Goal: Information Seeking & Learning: Learn about a topic

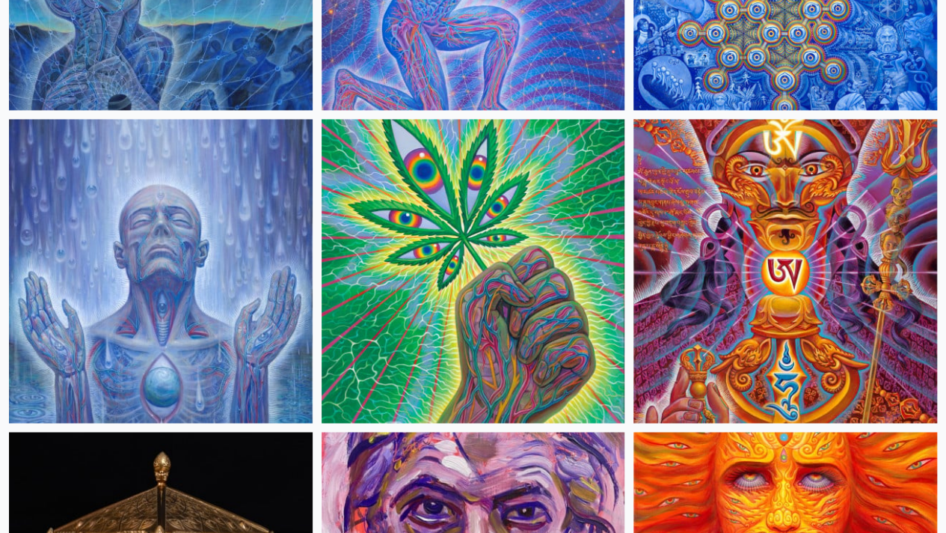
scroll to position [3797, 0]
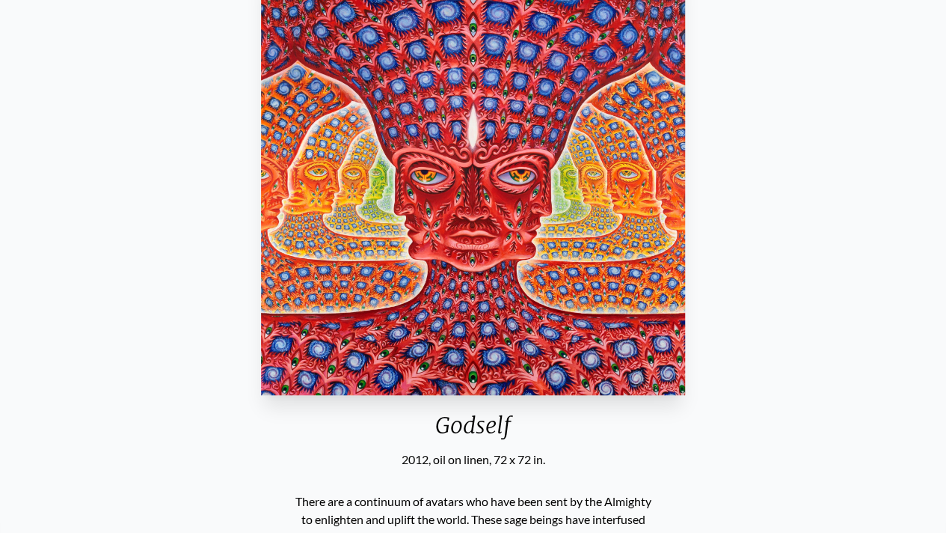
scroll to position [172, 0]
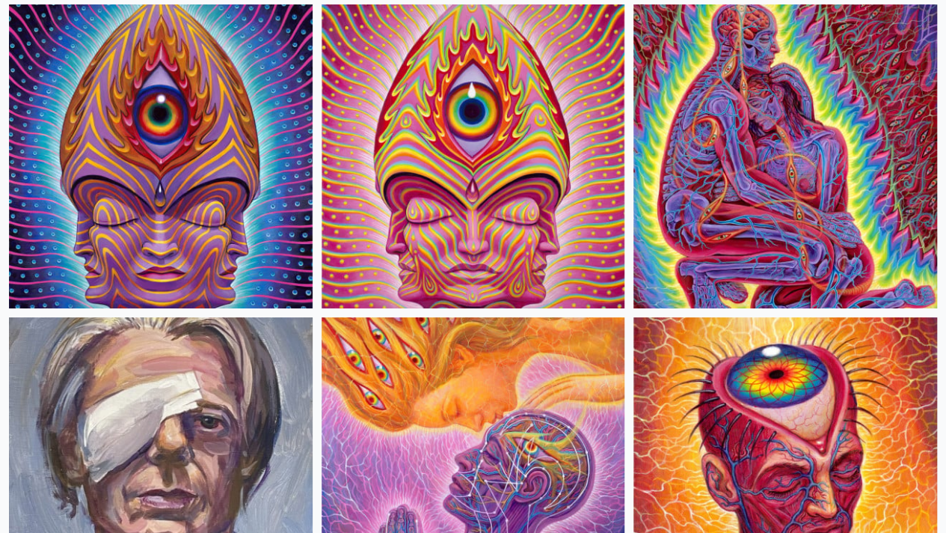
scroll to position [5473, 0]
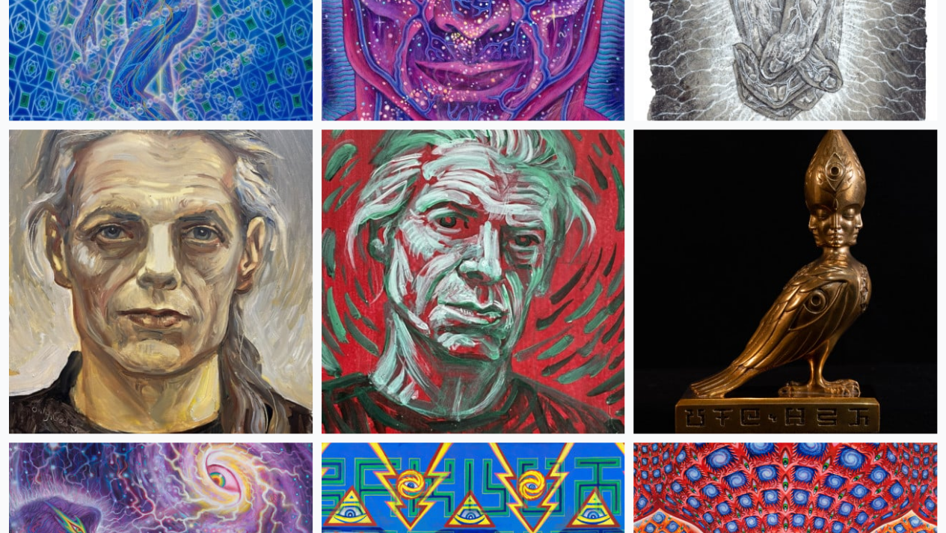
scroll to position [6551, 0]
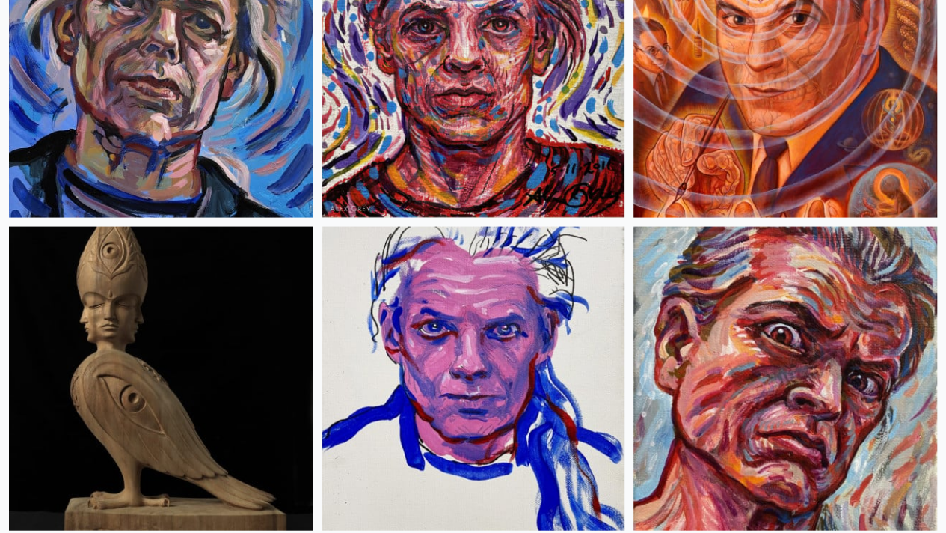
scroll to position [7126, 0]
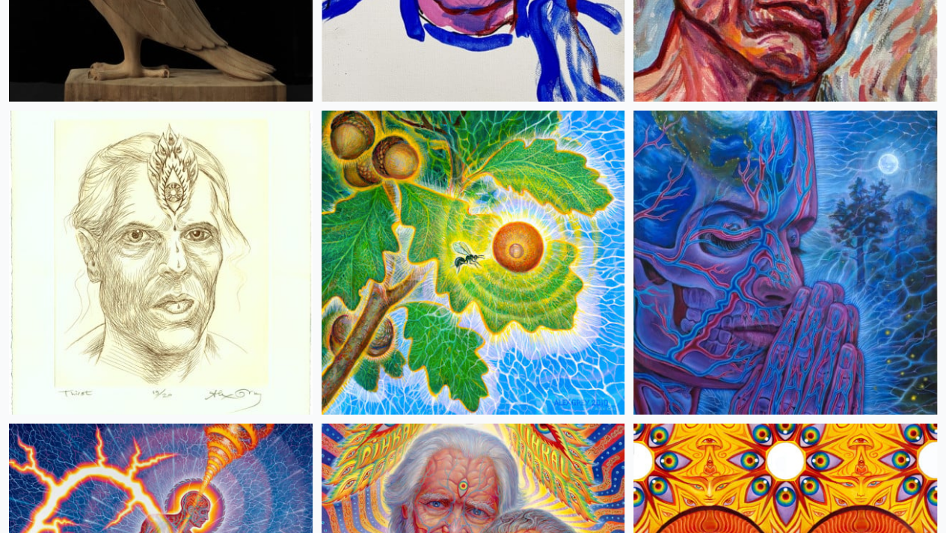
scroll to position [7570, 0]
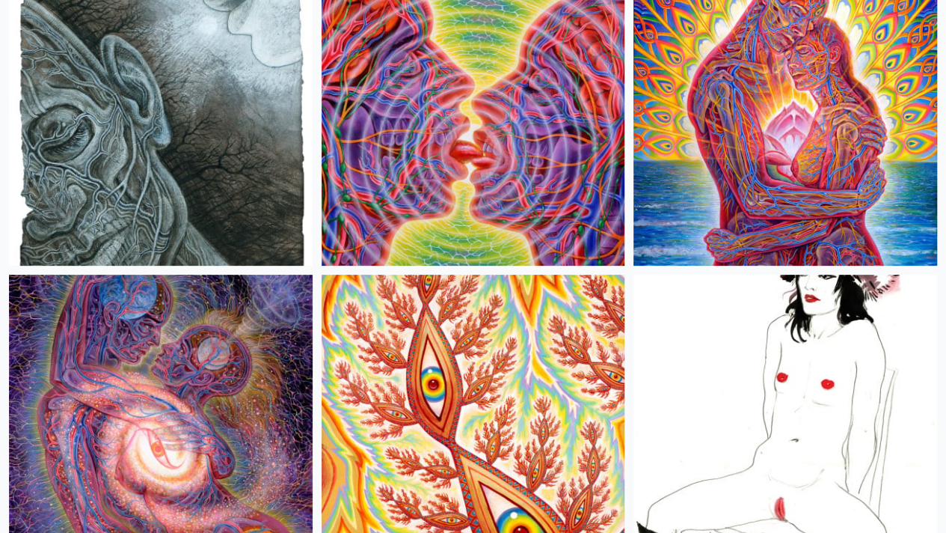
scroll to position [8648, 0]
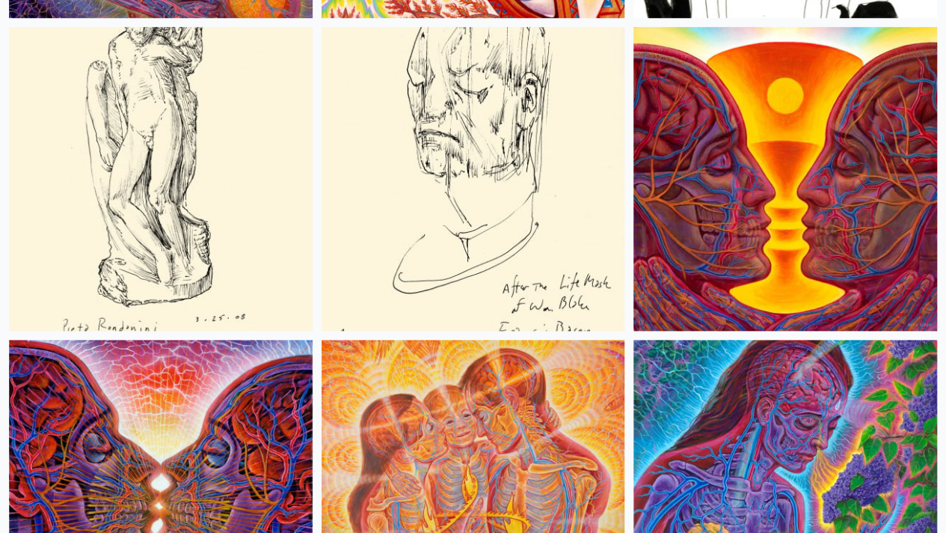
scroll to position [9325, 0]
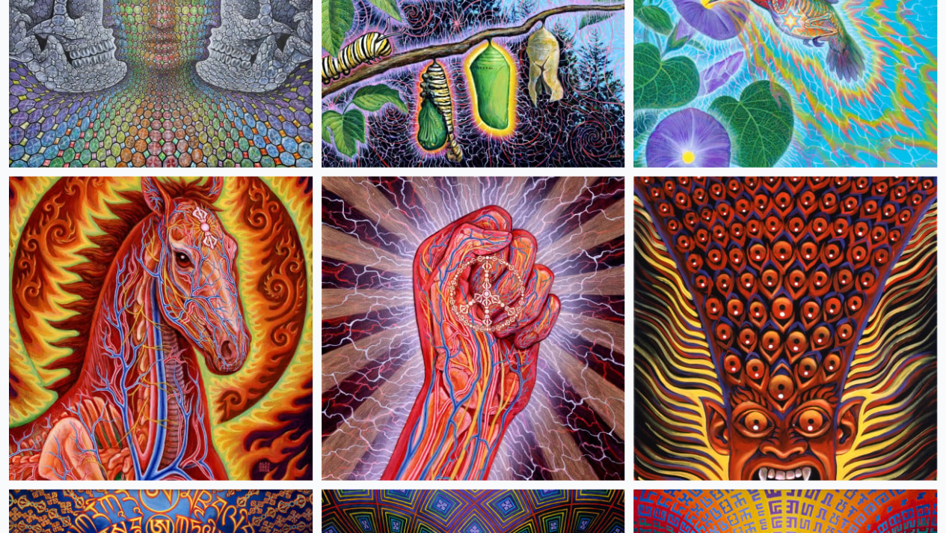
scroll to position [13110, 0]
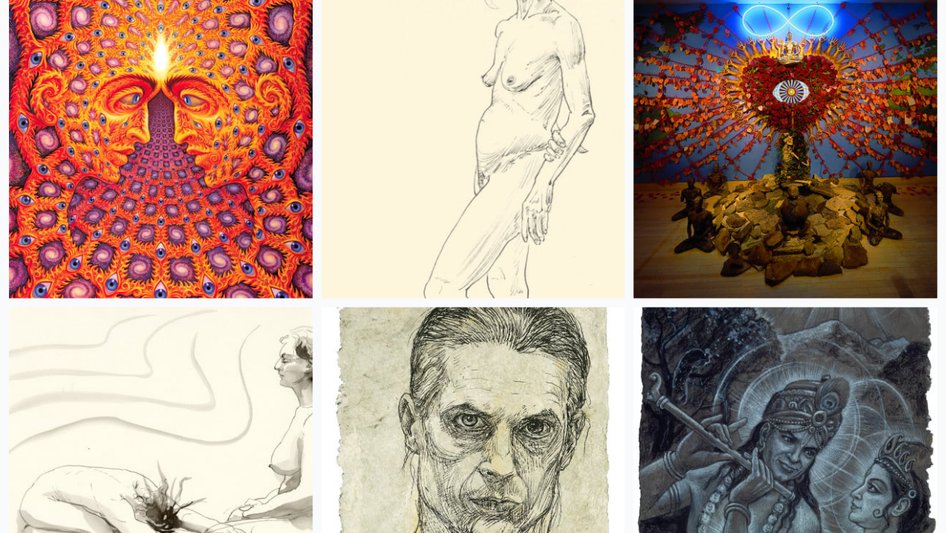
scroll to position [17978, 0]
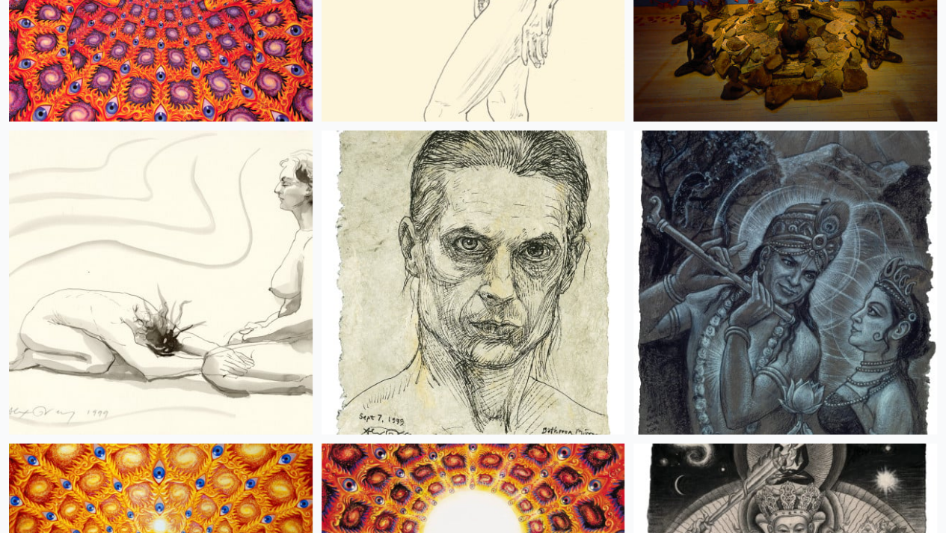
scroll to position [18156, 0]
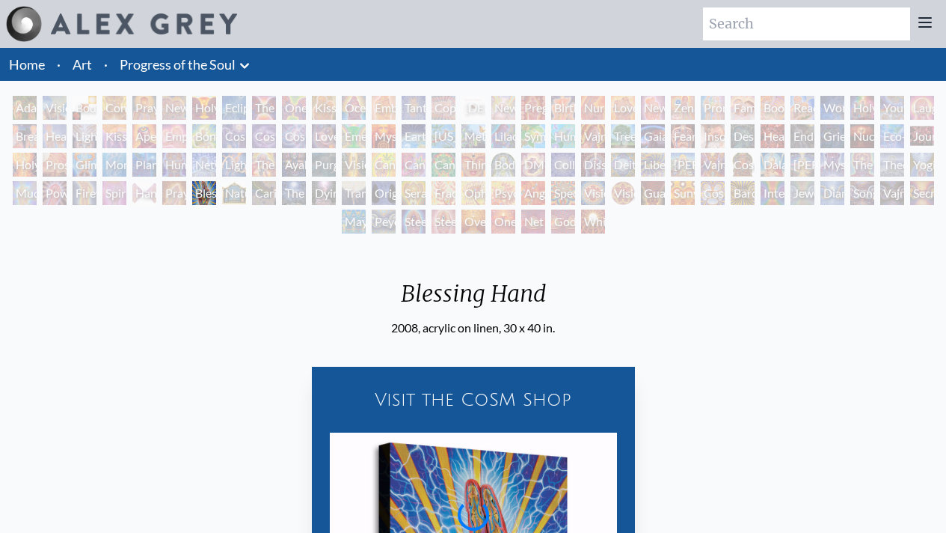
scroll to position [34, 0]
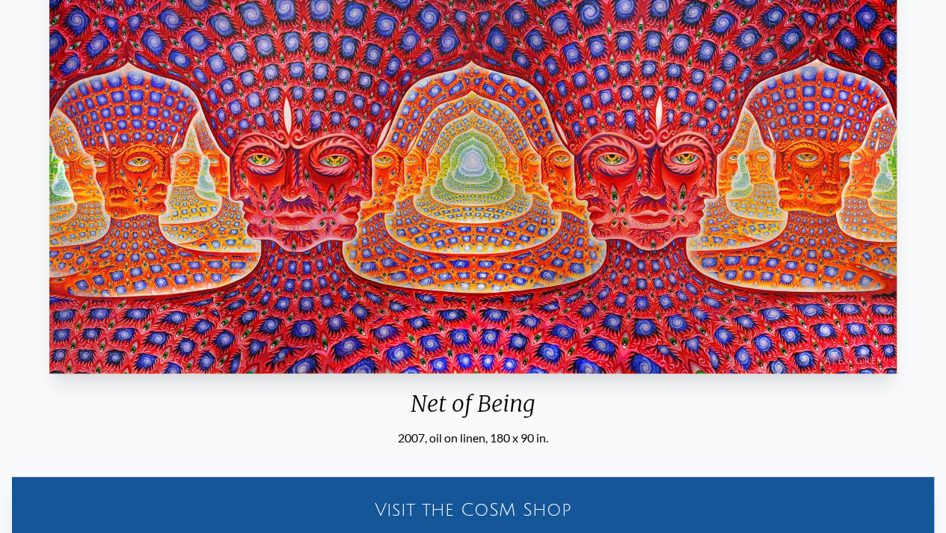
scroll to position [191, 0]
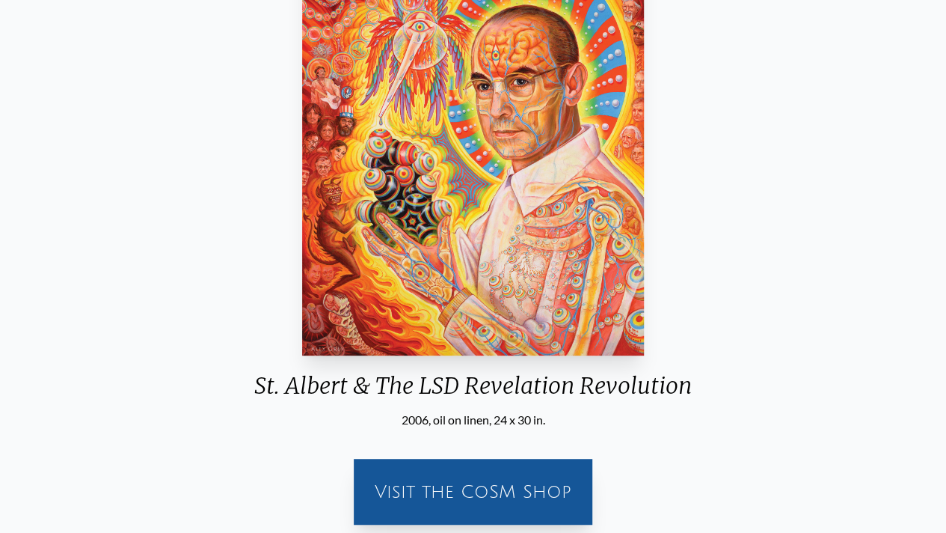
scroll to position [212, 0]
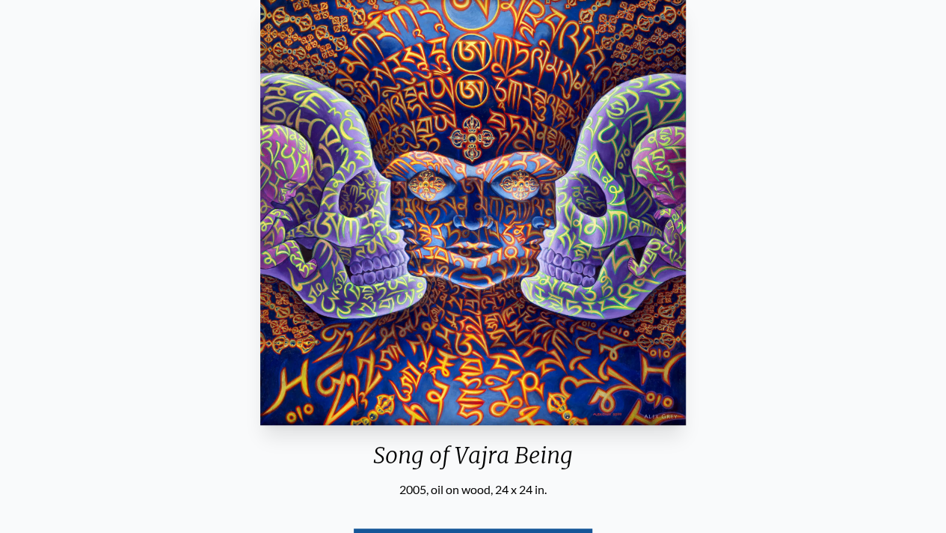
scroll to position [171, 0]
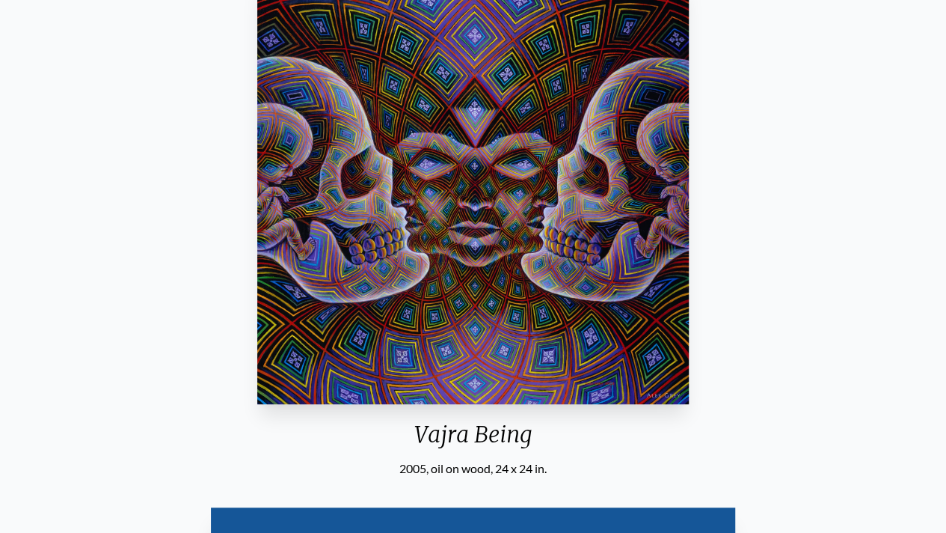
scroll to position [190, 0]
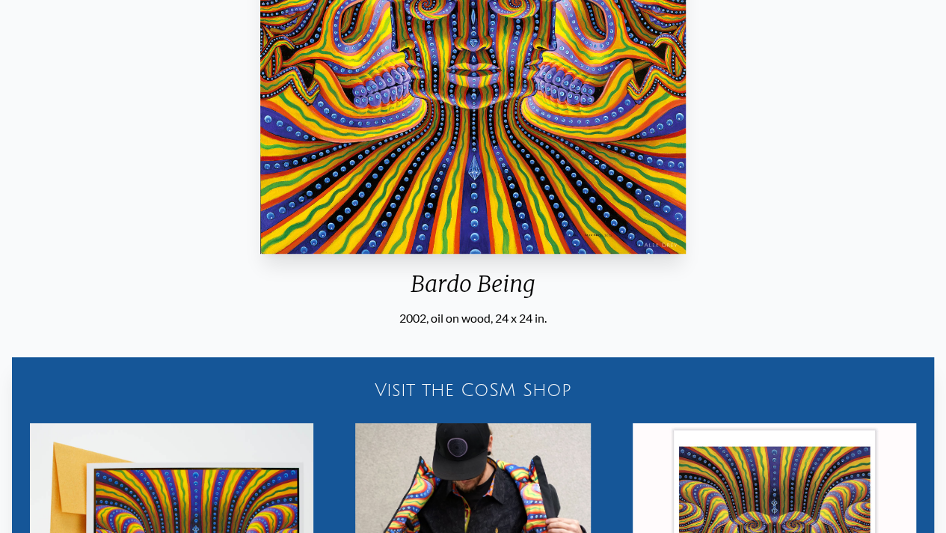
scroll to position [209, 0]
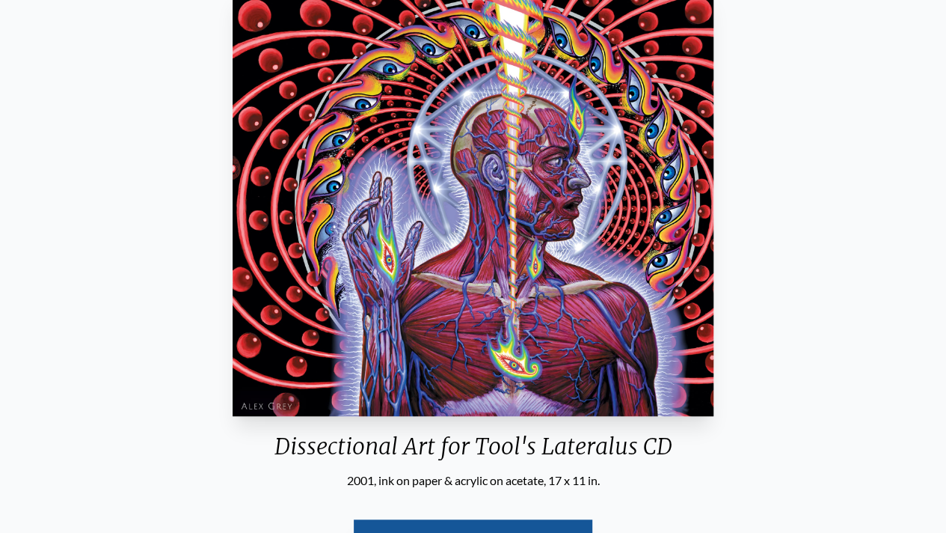
scroll to position [244, 0]
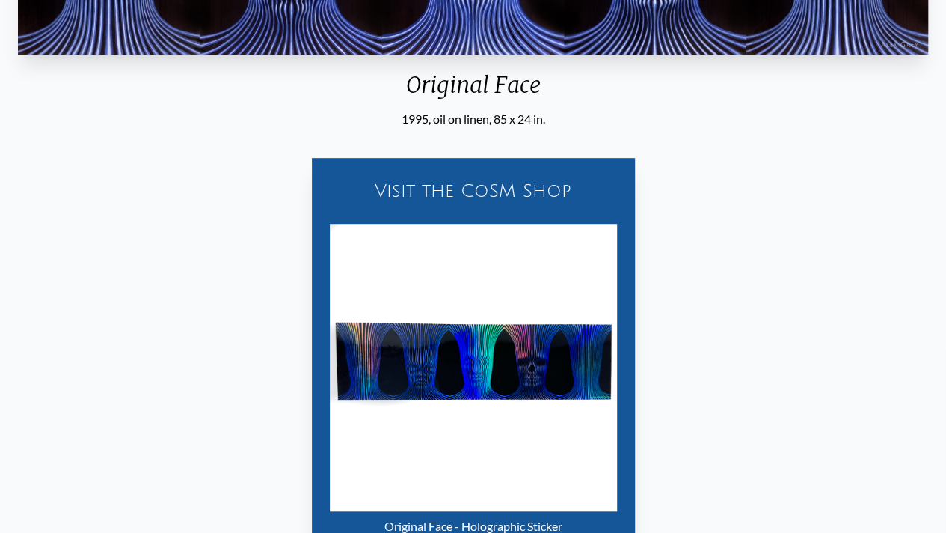
scroll to position [227, 0]
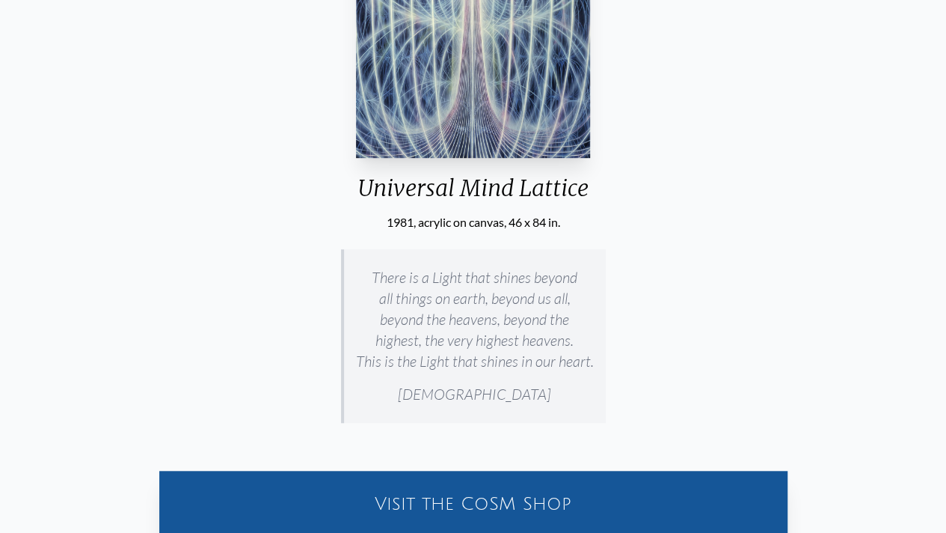
scroll to position [411, 0]
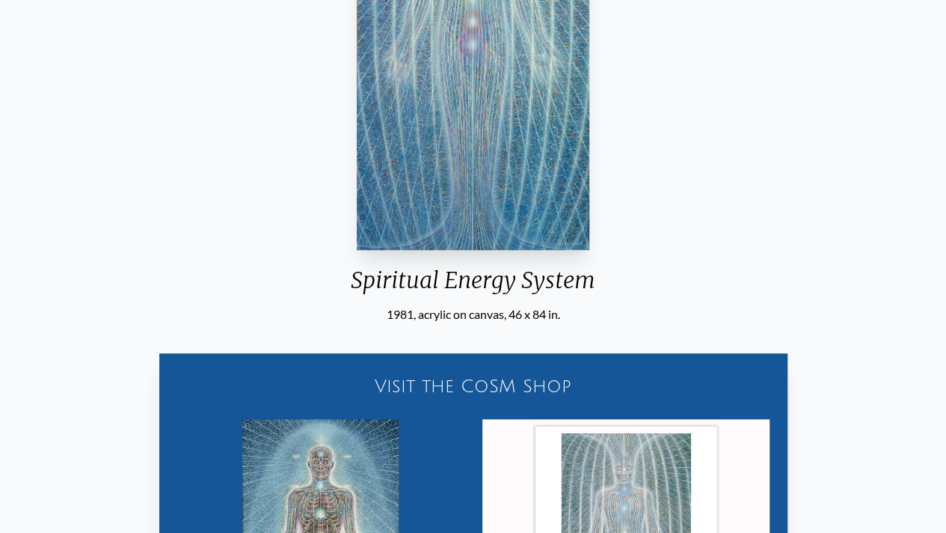
scroll to position [322, 0]
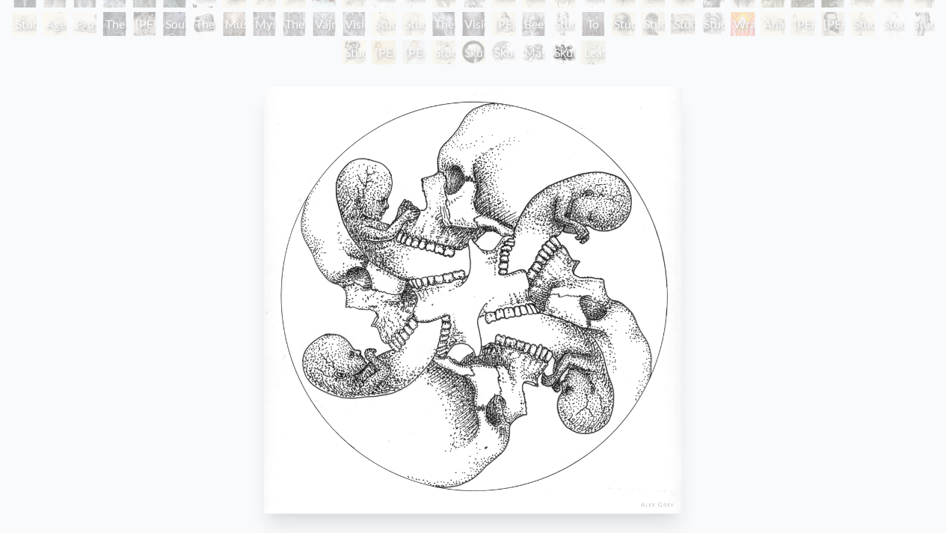
scroll to position [116, 0]
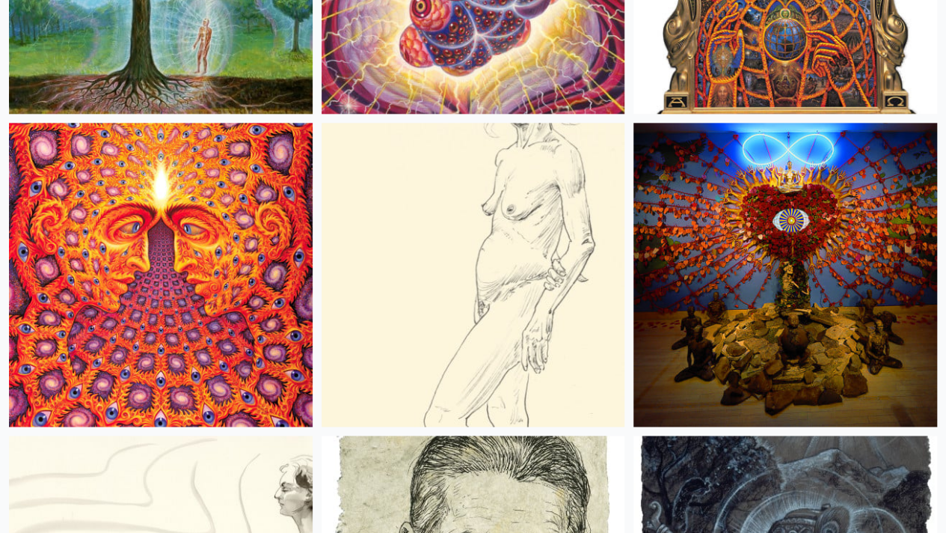
scroll to position [17797, 0]
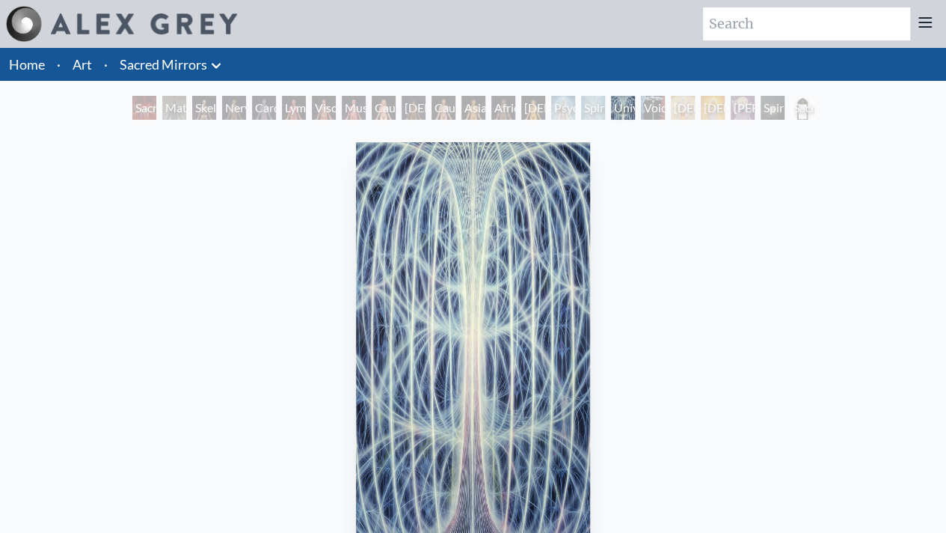
click at [306, 110] on div "Lymphatic System" at bounding box center [294, 108] width 24 height 24
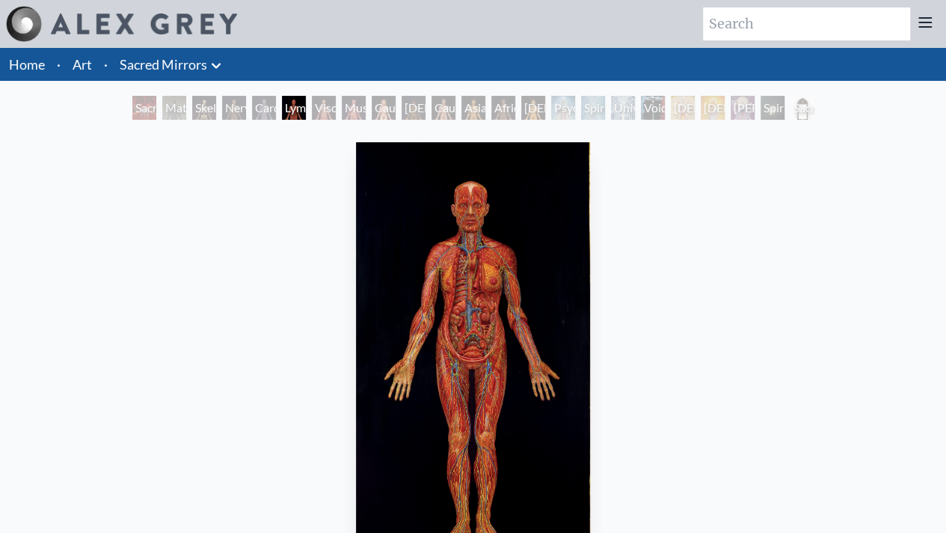
click at [366, 104] on div "Muscle System" at bounding box center [354, 108] width 24 height 24
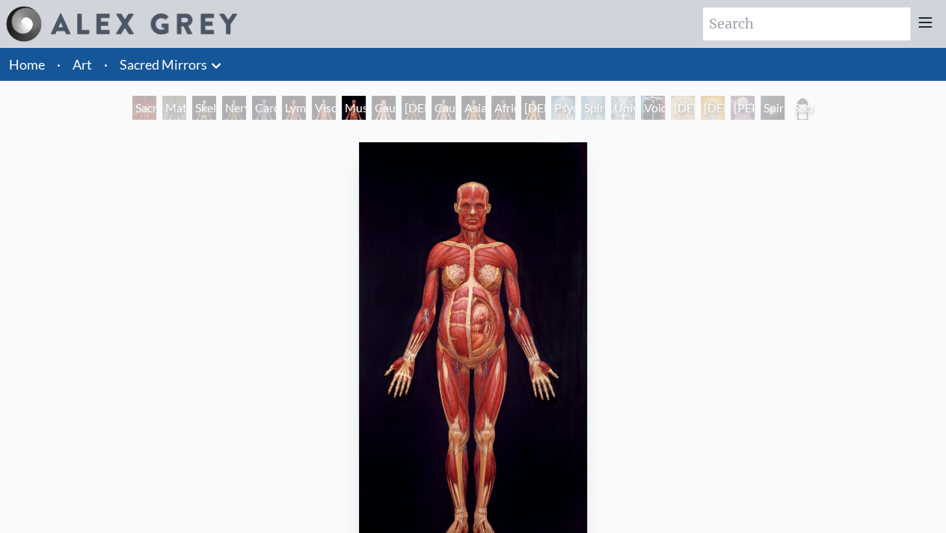
click at [484, 106] on div "Asian Man" at bounding box center [473, 108] width 24 height 24
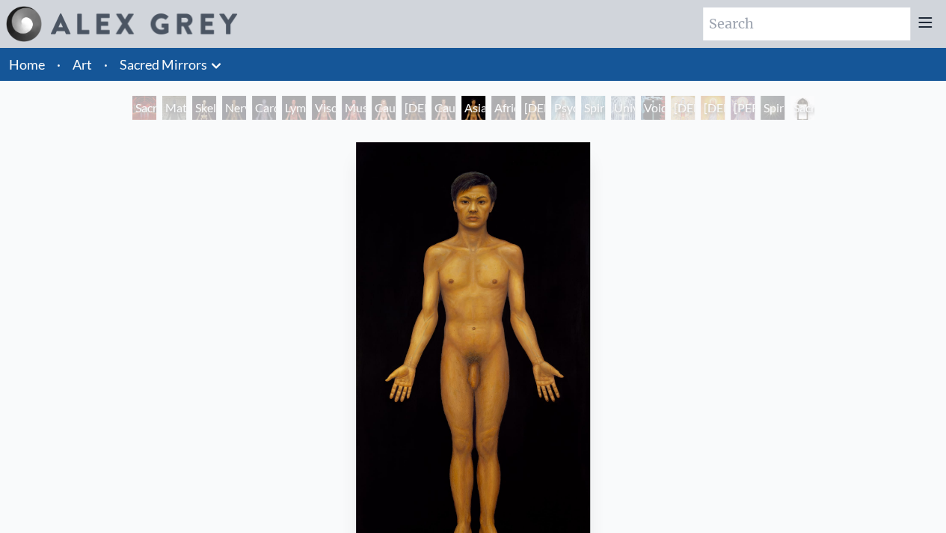
click at [555, 105] on div "Psychic Energy System" at bounding box center [563, 108] width 24 height 24
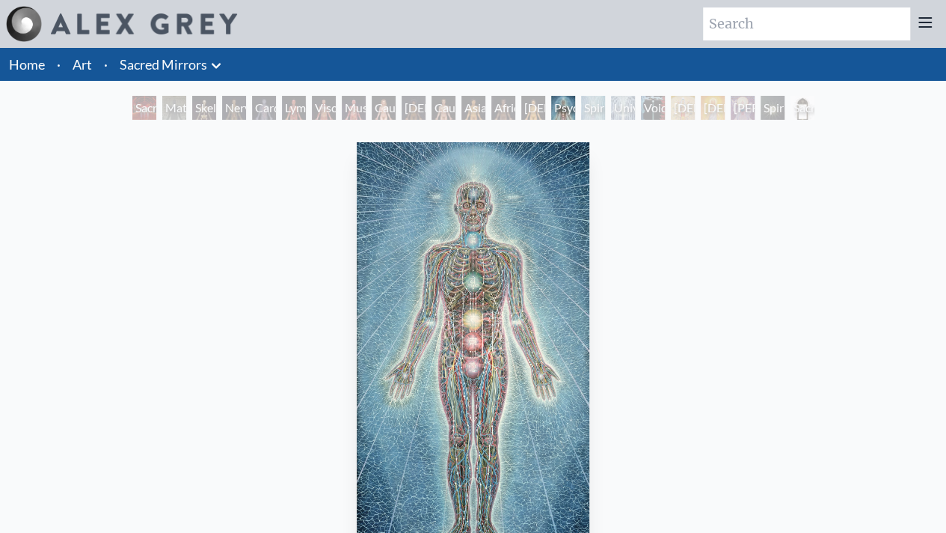
click at [132, 104] on div "Sacred Mirrors Room, Entheon" at bounding box center [144, 108] width 24 height 24
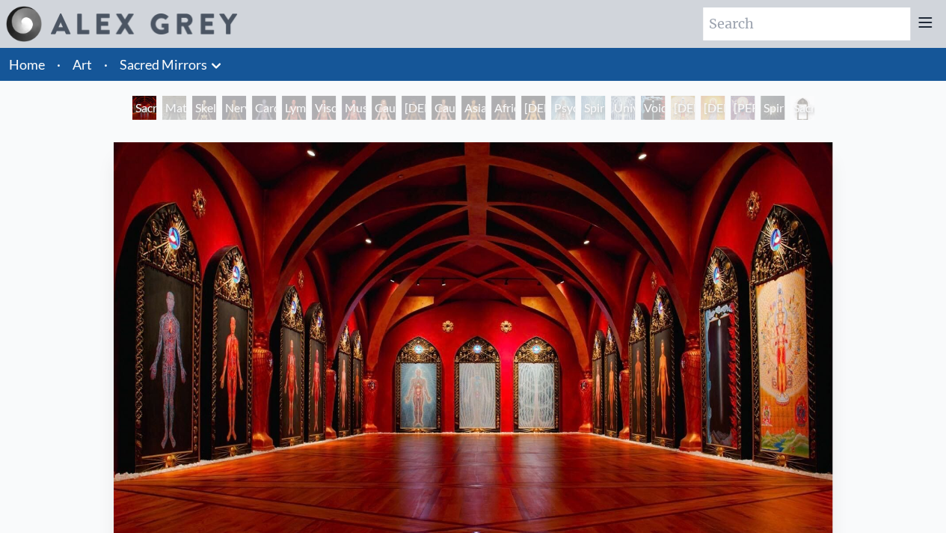
click at [164, 105] on div "Material World" at bounding box center [174, 108] width 24 height 24
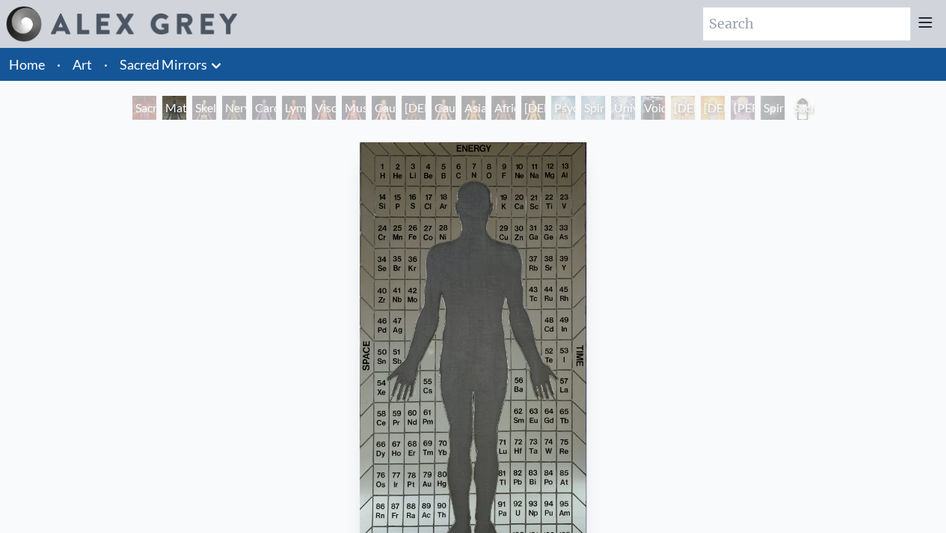
click at [200, 114] on div "Skeletal System" at bounding box center [204, 108] width 24 height 24
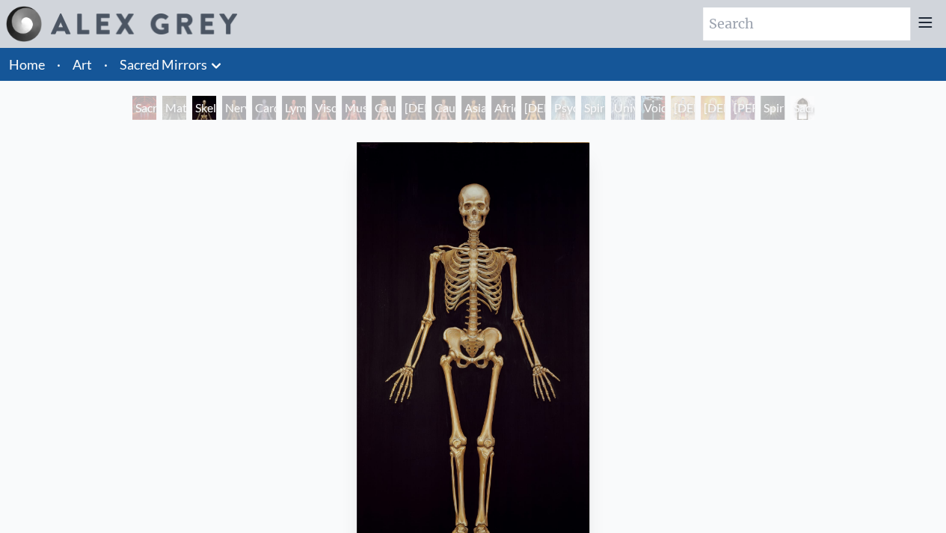
click at [235, 116] on div "Nervous System" at bounding box center [234, 108] width 24 height 24
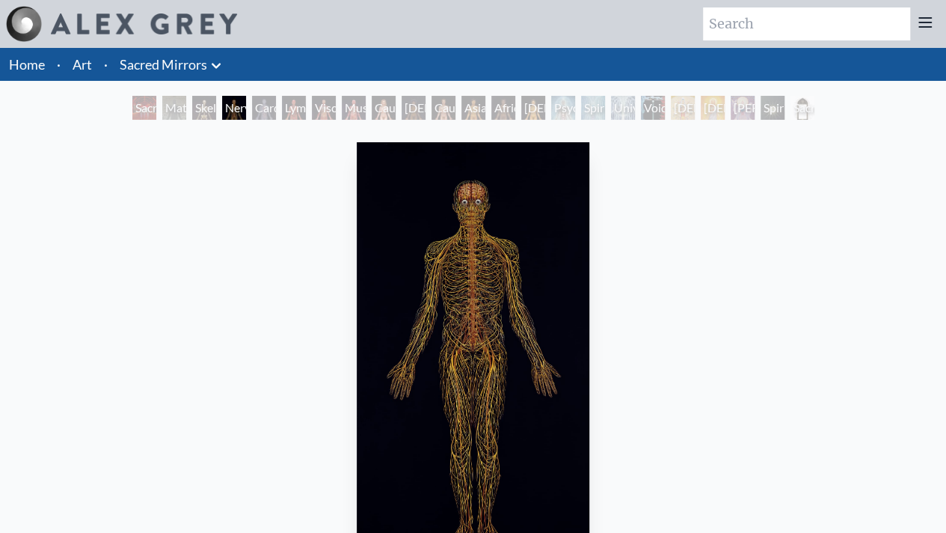
click at [266, 109] on div "Cardiovascular System" at bounding box center [264, 108] width 24 height 24
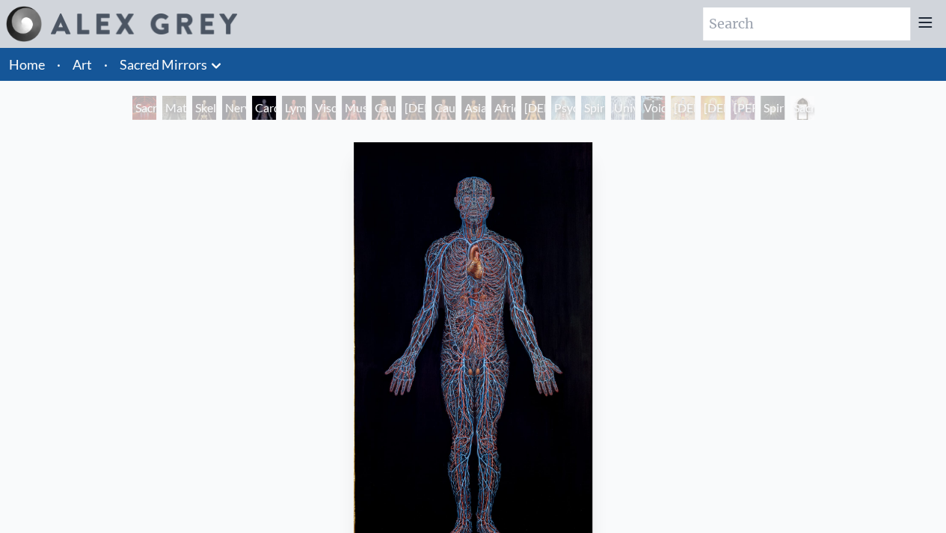
click at [295, 114] on div "Lymphatic System" at bounding box center [294, 108] width 24 height 24
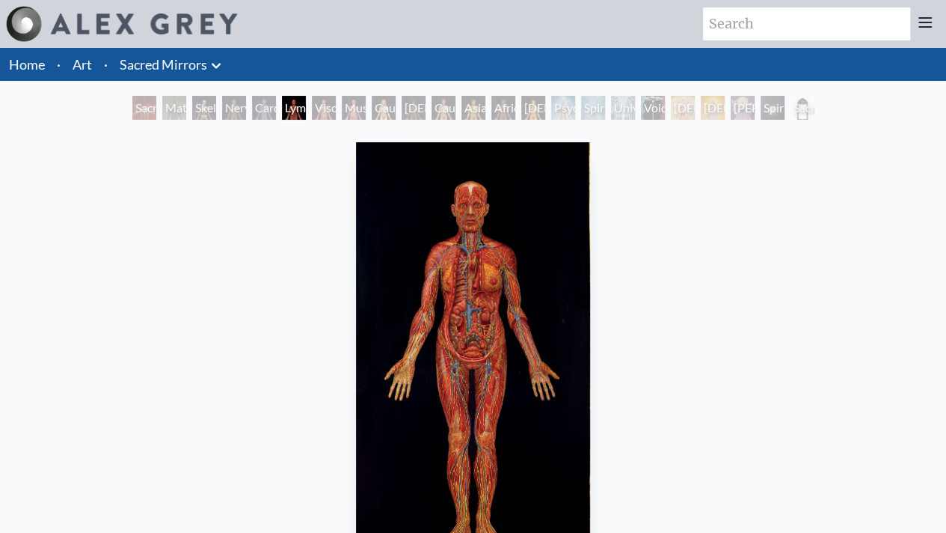
click at [322, 114] on div "Viscera" at bounding box center [324, 108] width 24 height 24
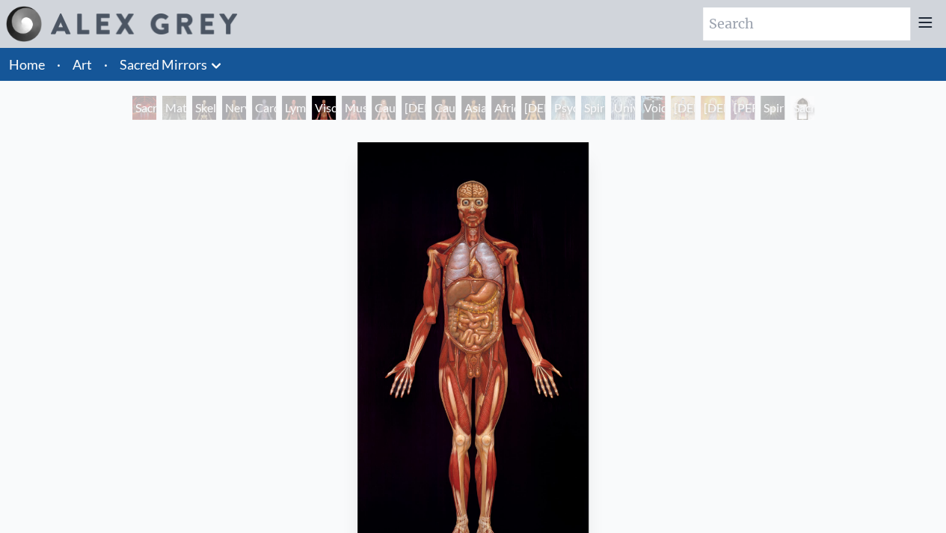
click at [365, 105] on div "Muscle System" at bounding box center [354, 108] width 24 height 24
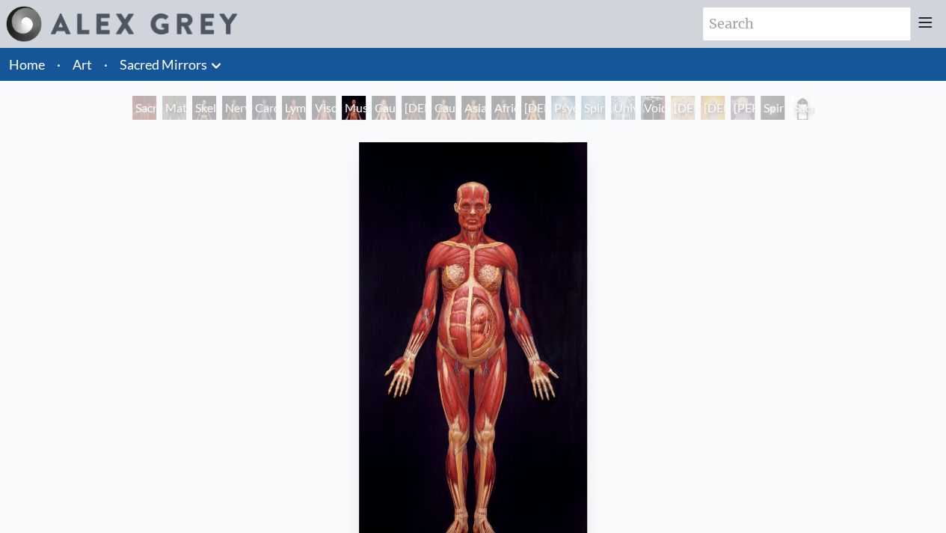
click at [409, 105] on div "African Woman" at bounding box center [414, 108] width 24 height 24
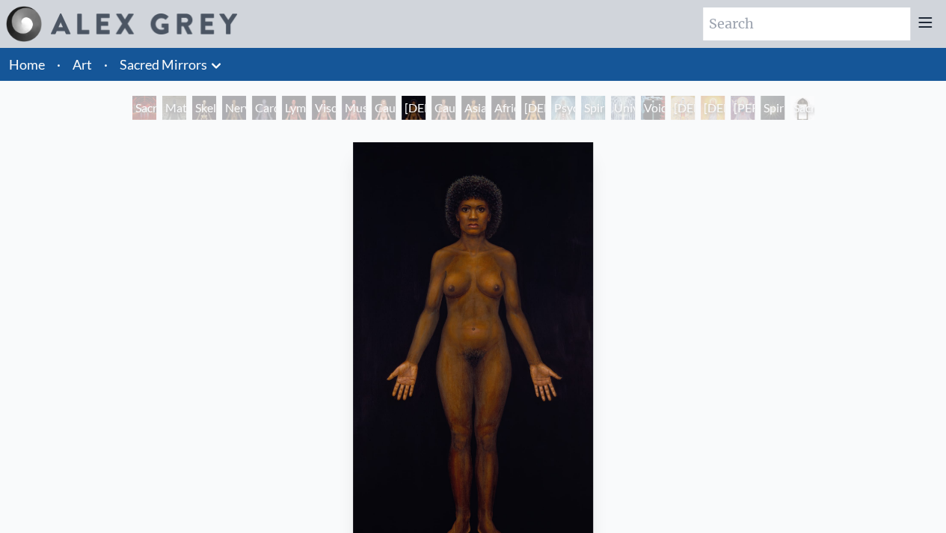
click at [453, 104] on div "Caucasian Man" at bounding box center [444, 108] width 24 height 24
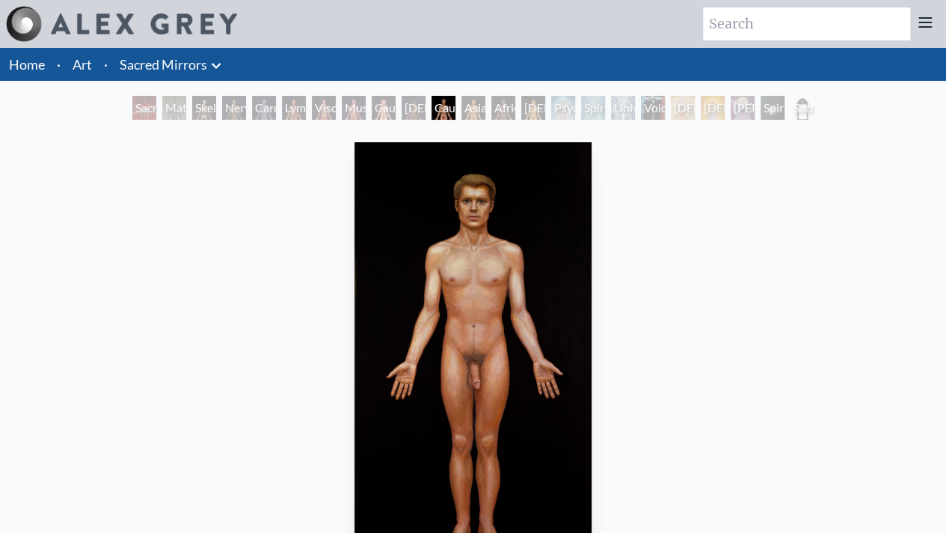
click at [512, 107] on div "African Man" at bounding box center [503, 108] width 24 height 24
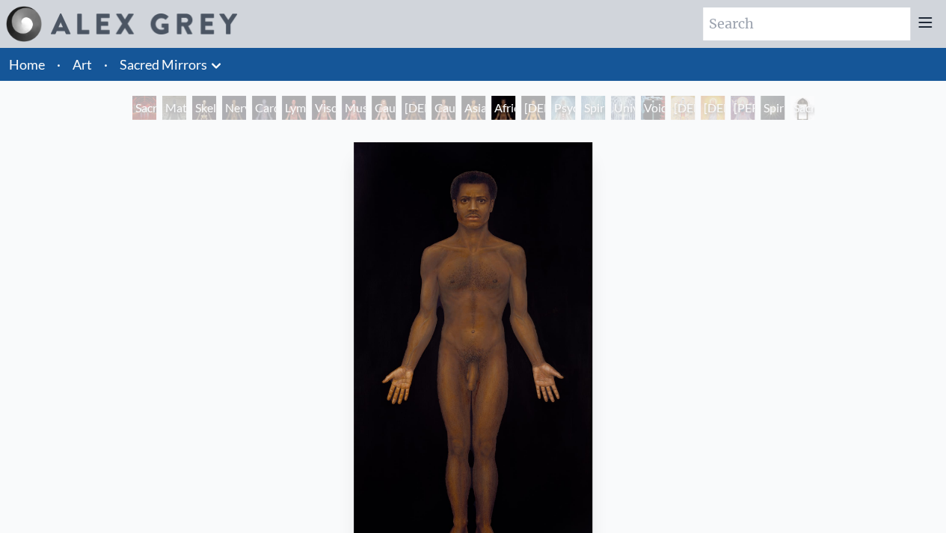
click at [571, 108] on div "Psychic Energy System" at bounding box center [563, 108] width 24 height 24
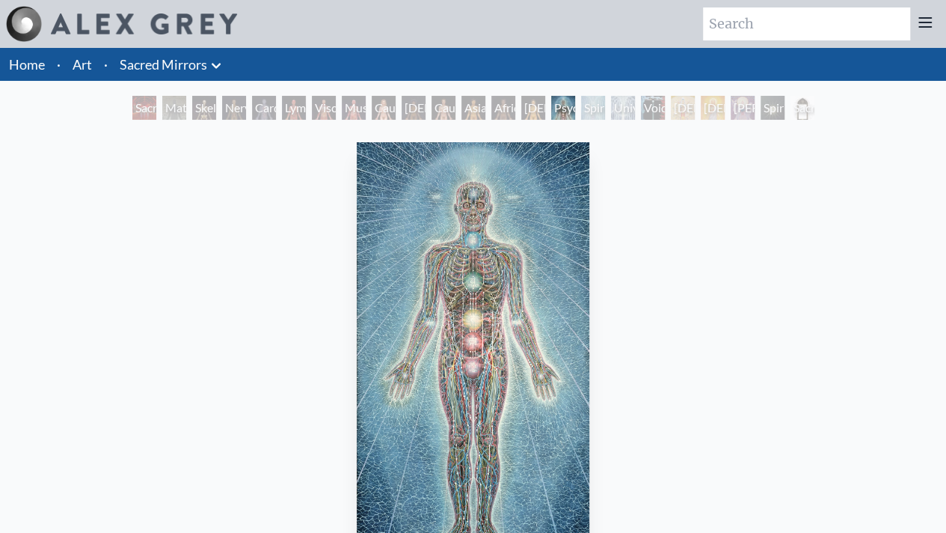
click at [528, 110] on div "Asian Woman" at bounding box center [533, 108] width 24 height 24
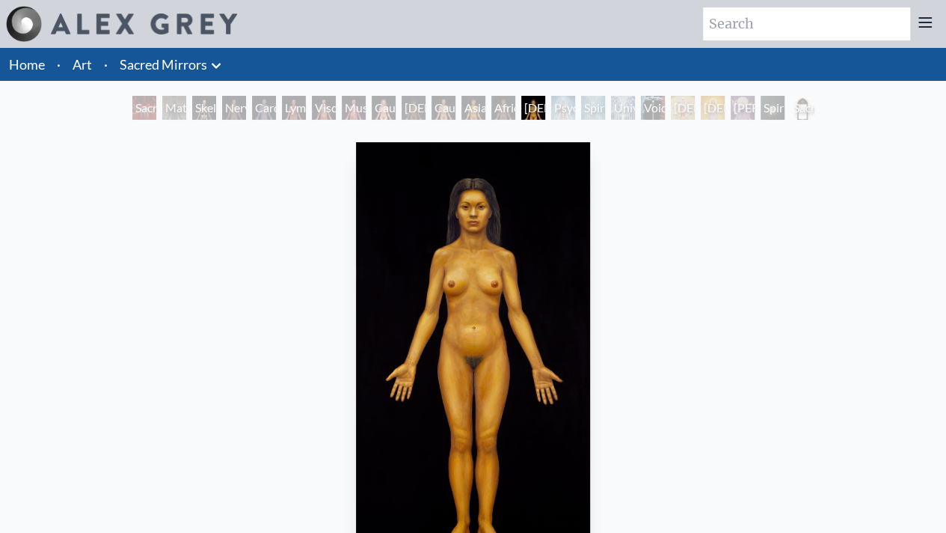
click at [611, 108] on div "Universal Mind Lattice" at bounding box center [623, 108] width 24 height 24
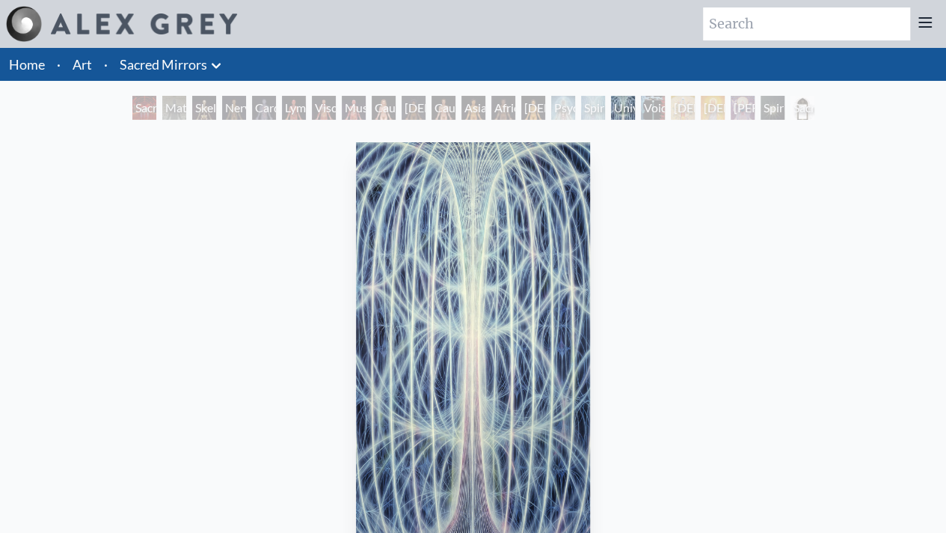
click at [554, 110] on div "Psychic Energy System" at bounding box center [563, 108] width 24 height 24
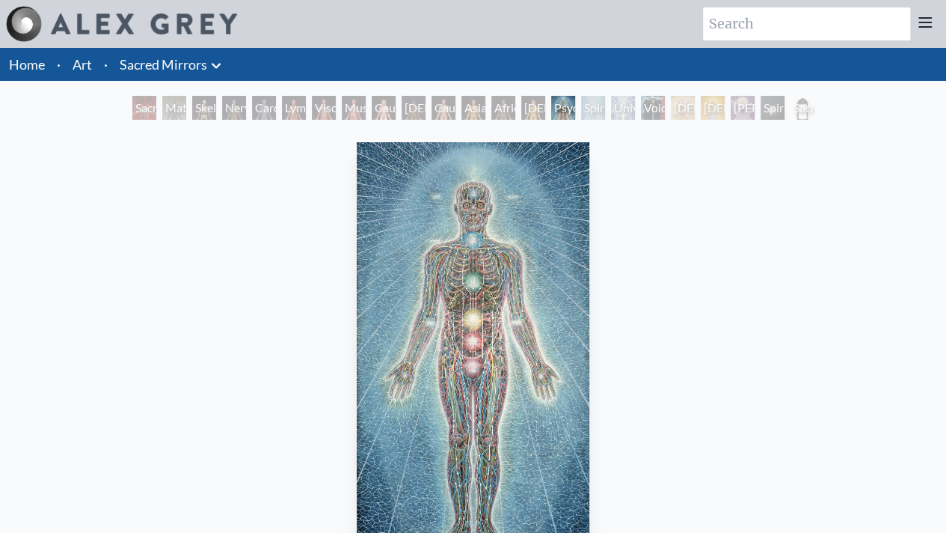
click at [611, 111] on div "Universal Mind Lattice" at bounding box center [623, 108] width 24 height 24
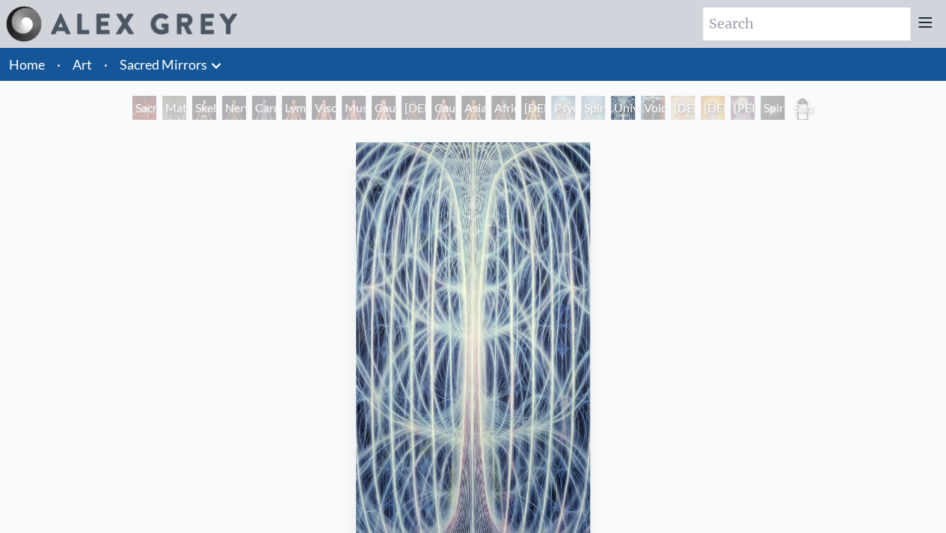
click at [652, 117] on div "Void Clear Light" at bounding box center [653, 108] width 24 height 24
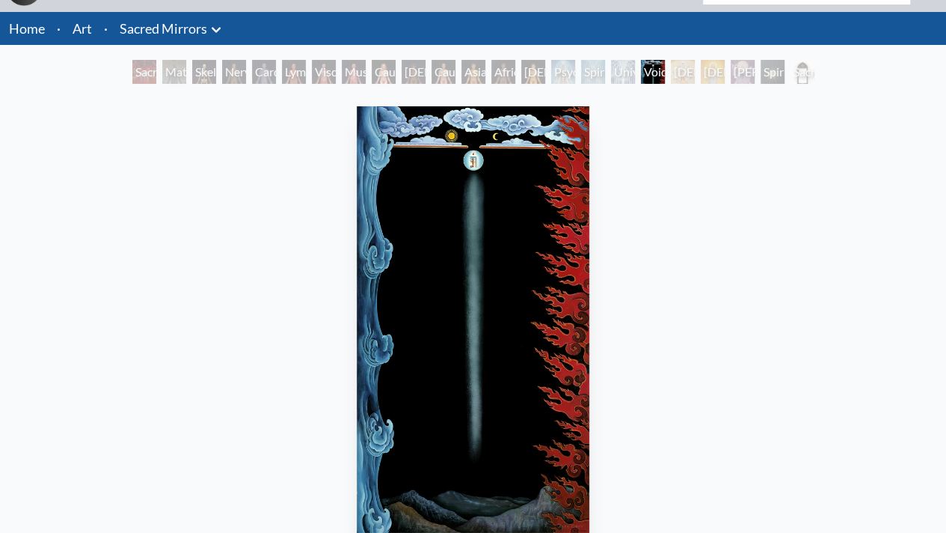
scroll to position [37, 0]
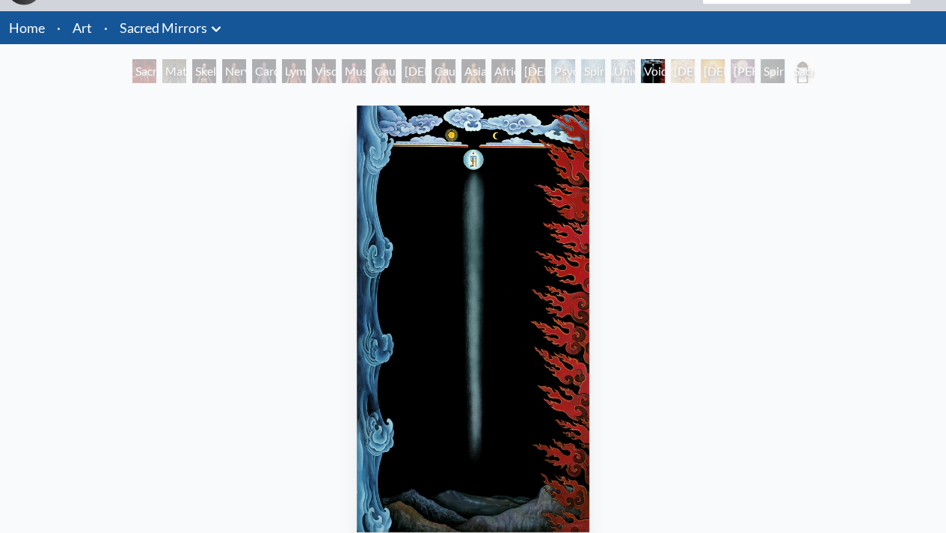
click at [687, 73] on div "Avalokitesvara" at bounding box center [683, 71] width 24 height 24
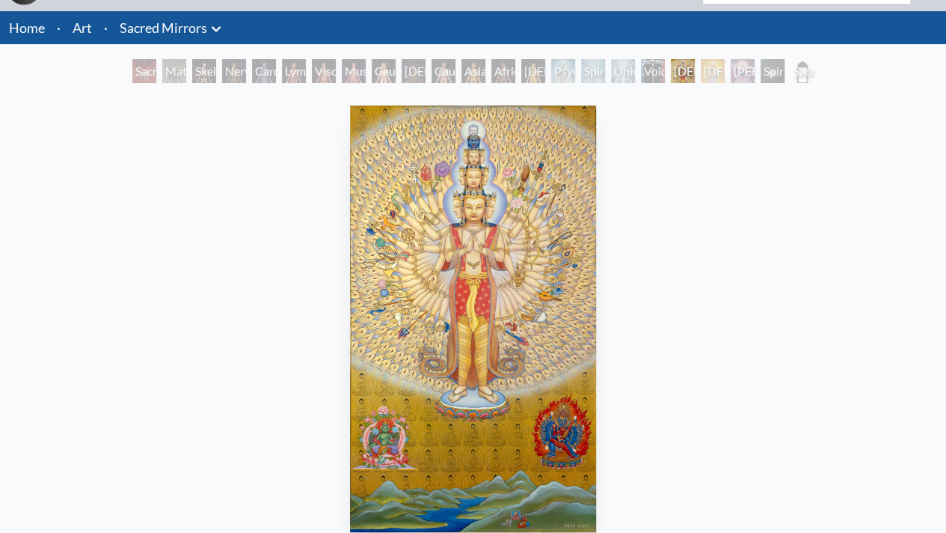
click at [715, 77] on div "Christ" at bounding box center [713, 71] width 24 height 24
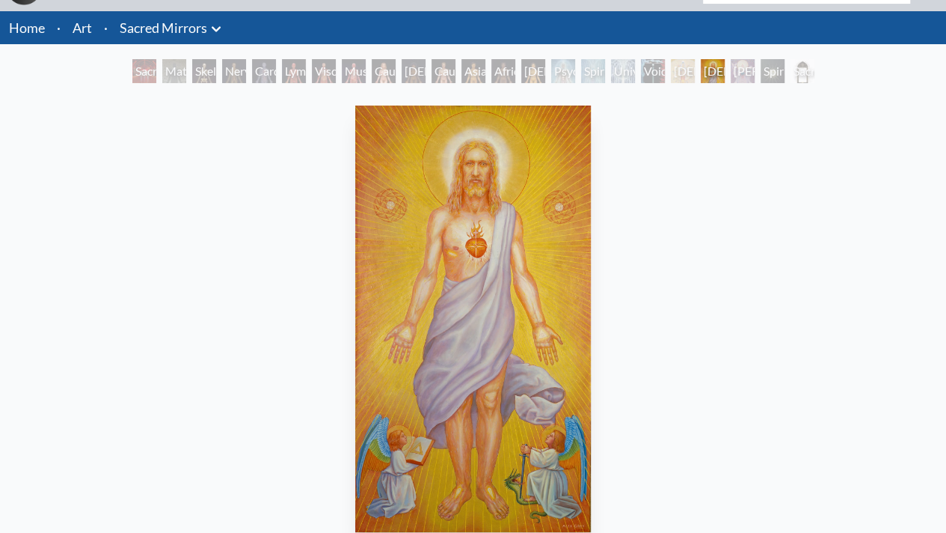
click at [743, 74] on div "Sophia" at bounding box center [743, 71] width 24 height 24
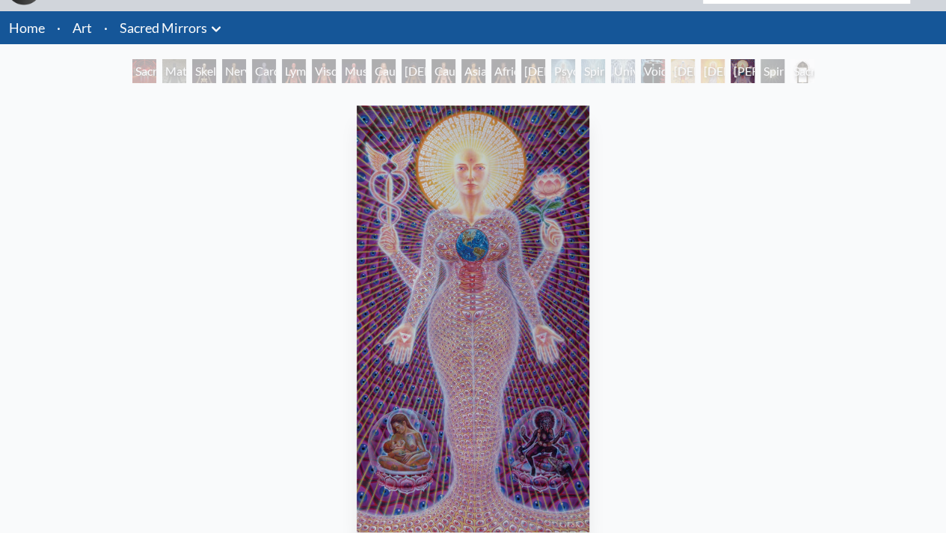
click at [774, 71] on div "Spiritual World" at bounding box center [773, 71] width 24 height 24
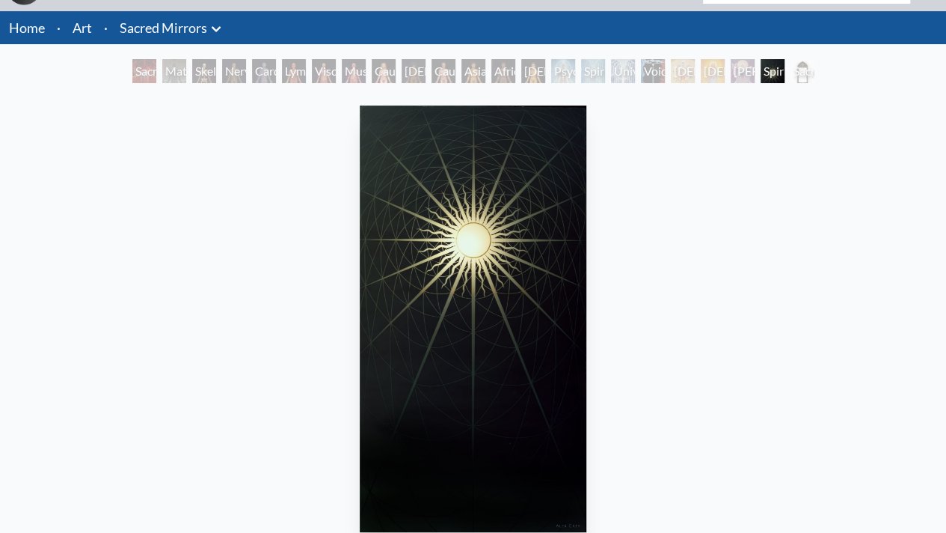
click at [804, 70] on div "Sacred Mirrors Frame" at bounding box center [803, 71] width 24 height 24
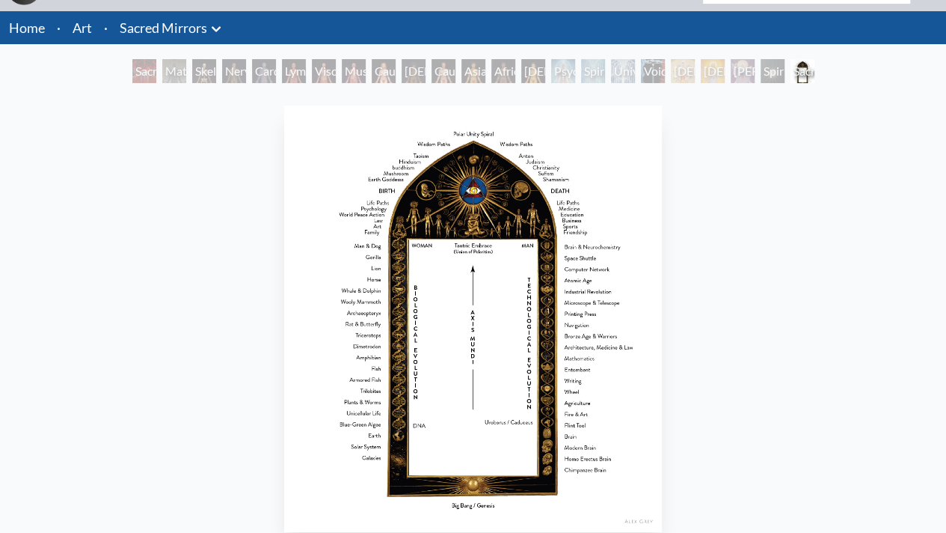
click at [134, 70] on div "Sacred Mirrors Room, Entheon" at bounding box center [144, 71] width 24 height 24
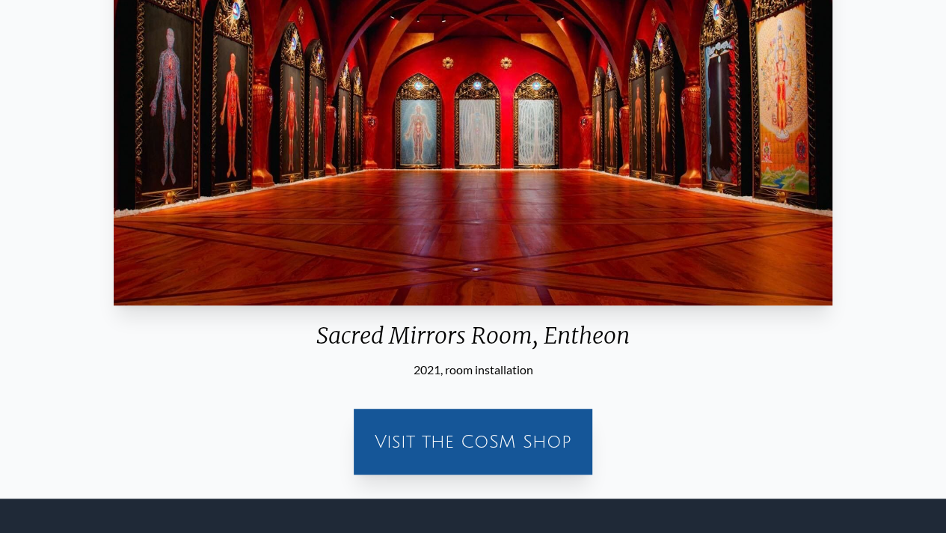
scroll to position [286, 0]
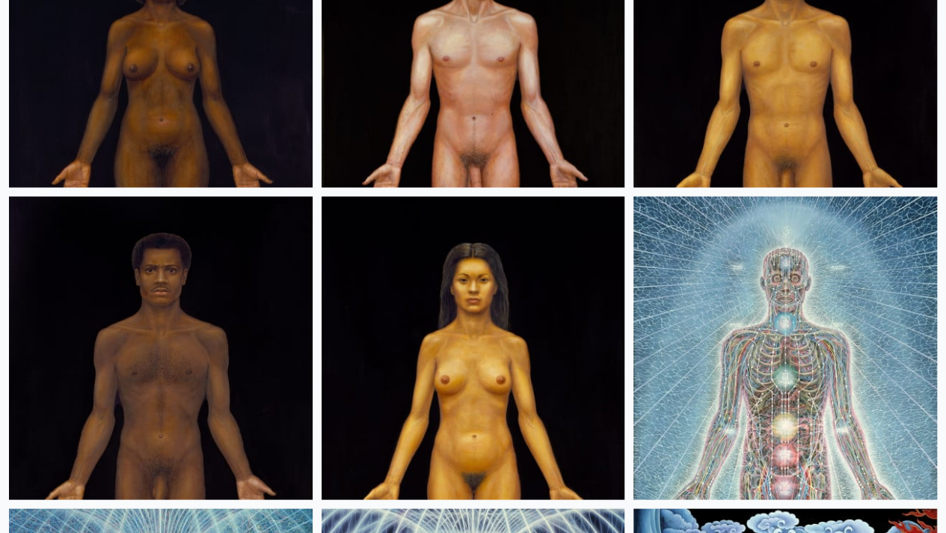
scroll to position [1237, 0]
